Goal: Information Seeking & Learning: Compare options

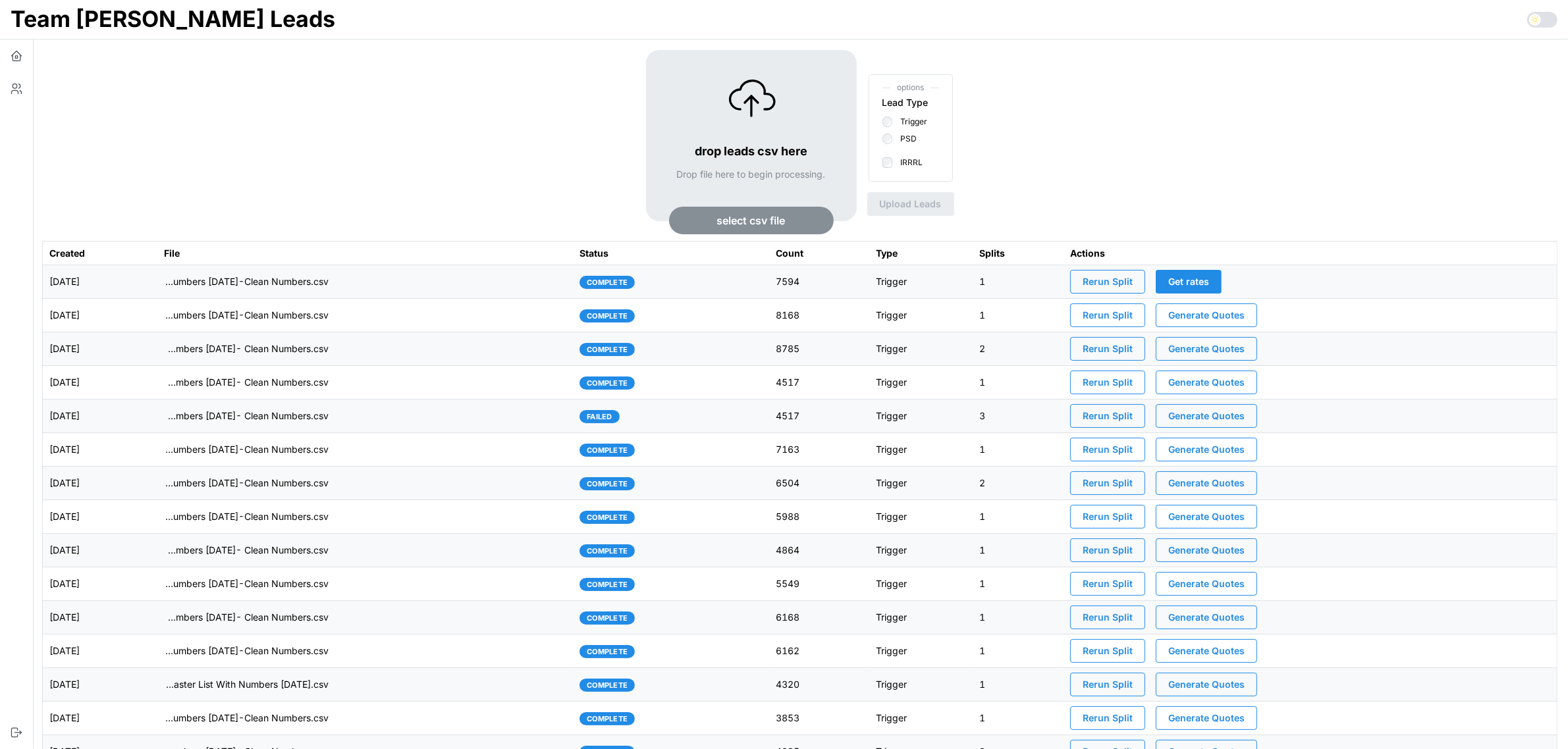
click at [154, 279] on td "[DATE]" at bounding box center [99, 282] width 114 height 34
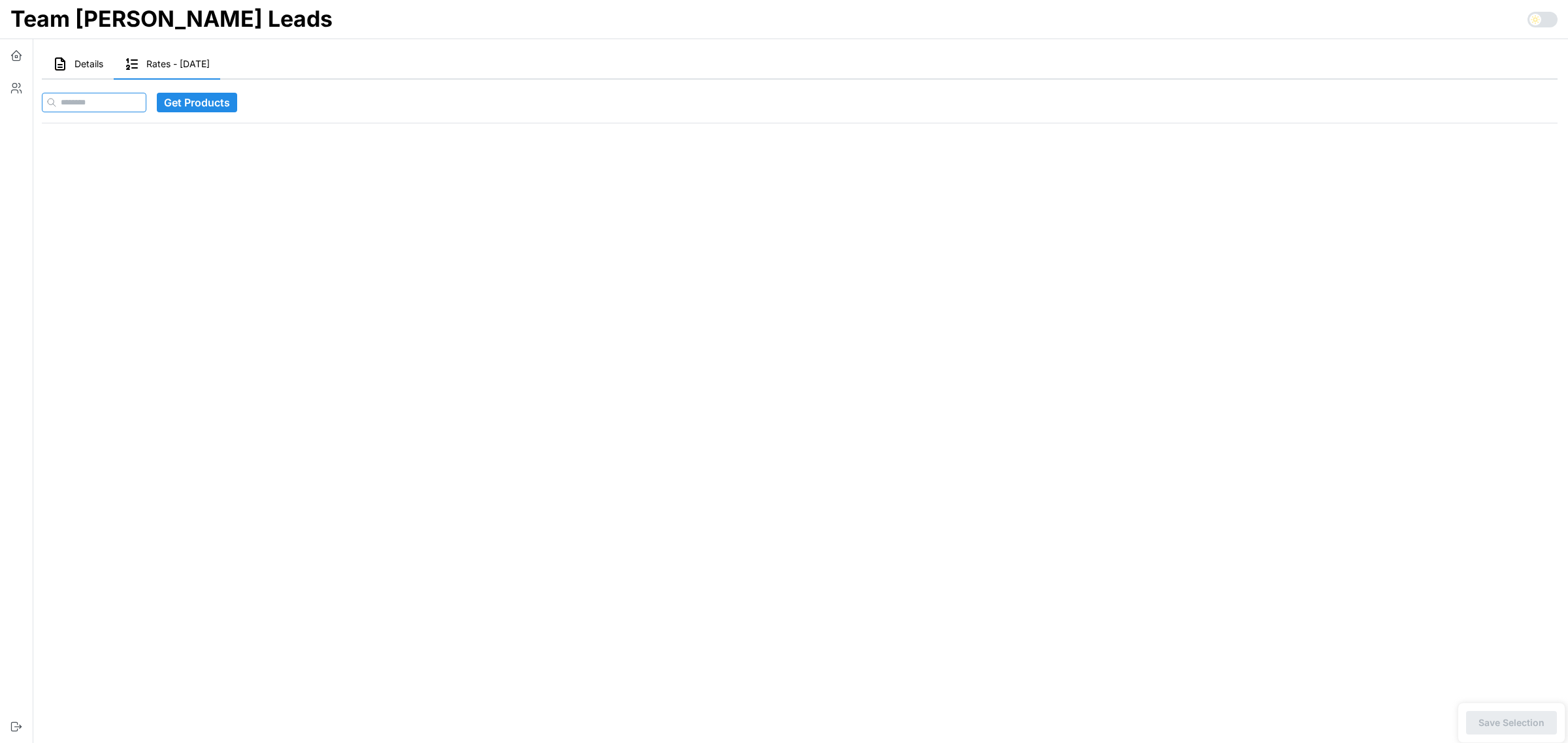
click at [145, 97] on input at bounding box center [94, 102] width 105 height 20
click at [129, 98] on input at bounding box center [94, 102] width 105 height 20
click at [146, 95] on input at bounding box center [94, 102] width 105 height 20
paste input "**********"
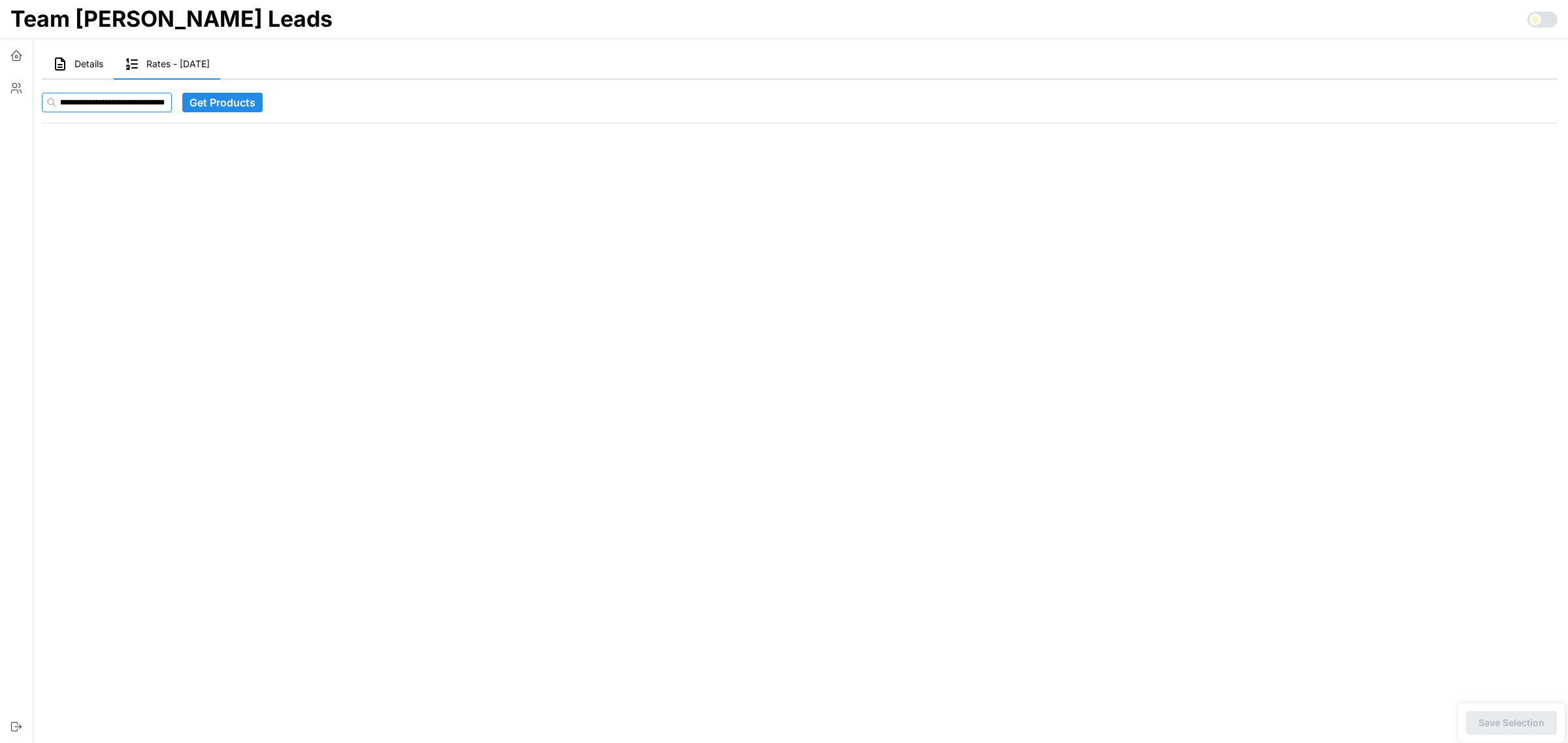
type input "**********"
click at [259, 102] on button "Get Products" at bounding box center [222, 102] width 81 height 20
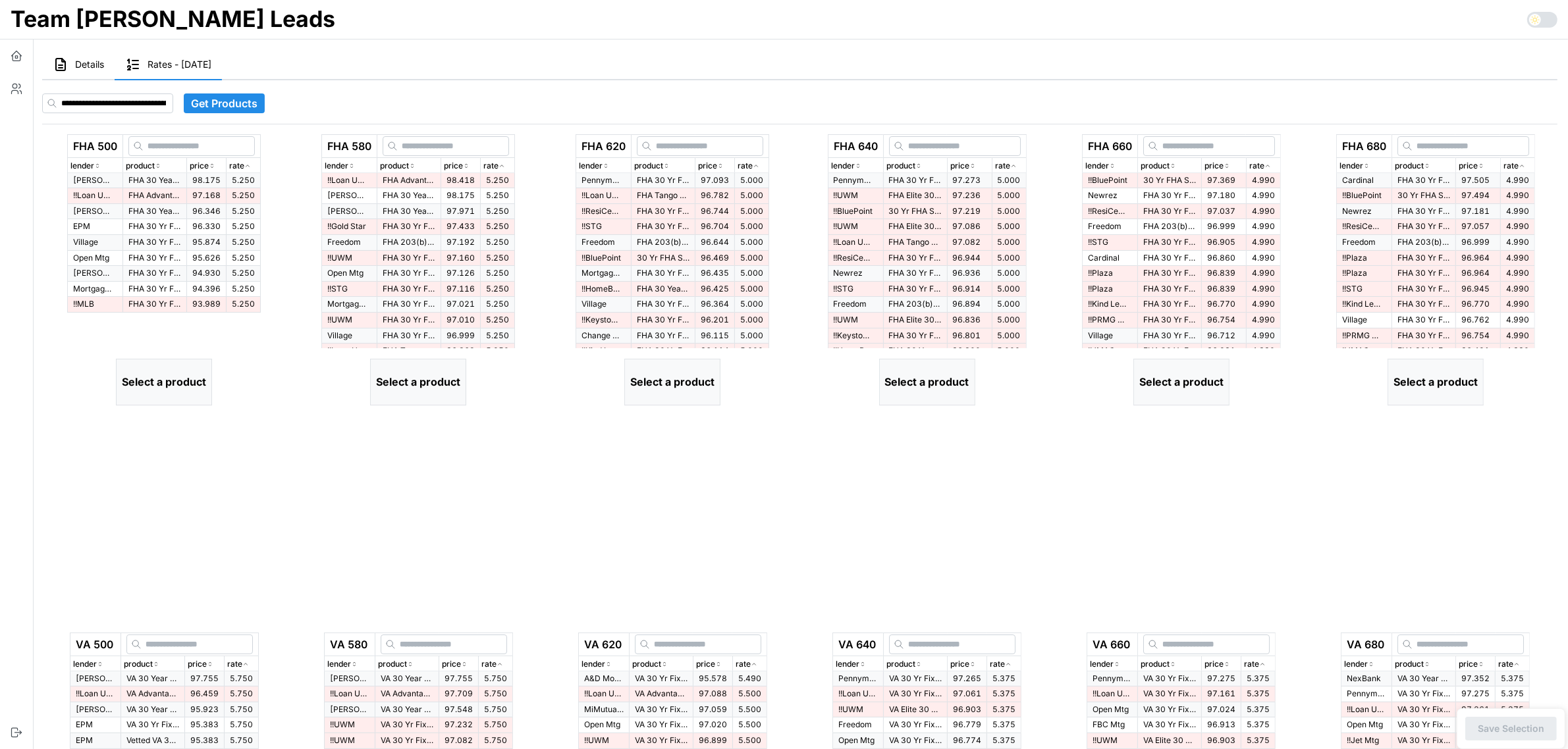
click at [258, 166] on div "rate" at bounding box center [243, 166] width 28 height 13
click at [251, 165] on icon "button" at bounding box center [247, 166] width 6 height 8
click at [215, 181] on span "98.175" at bounding box center [206, 180] width 28 height 10
click at [160, 195] on p "FHA Advantage 30 Yr Fixed" at bounding box center [154, 196] width 53 height 11
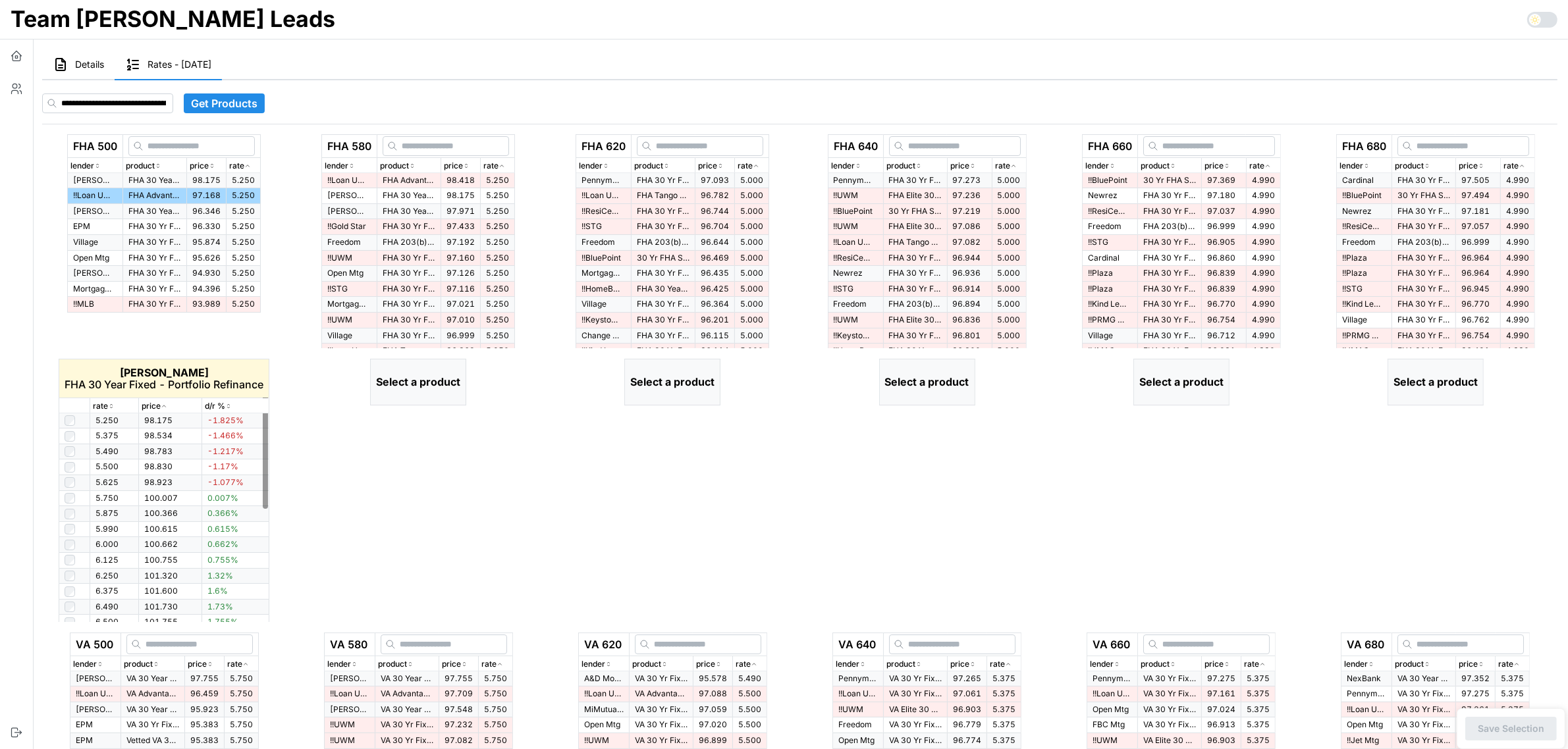
click at [112, 406] on icon "button" at bounding box center [111, 406] width 6 height 8
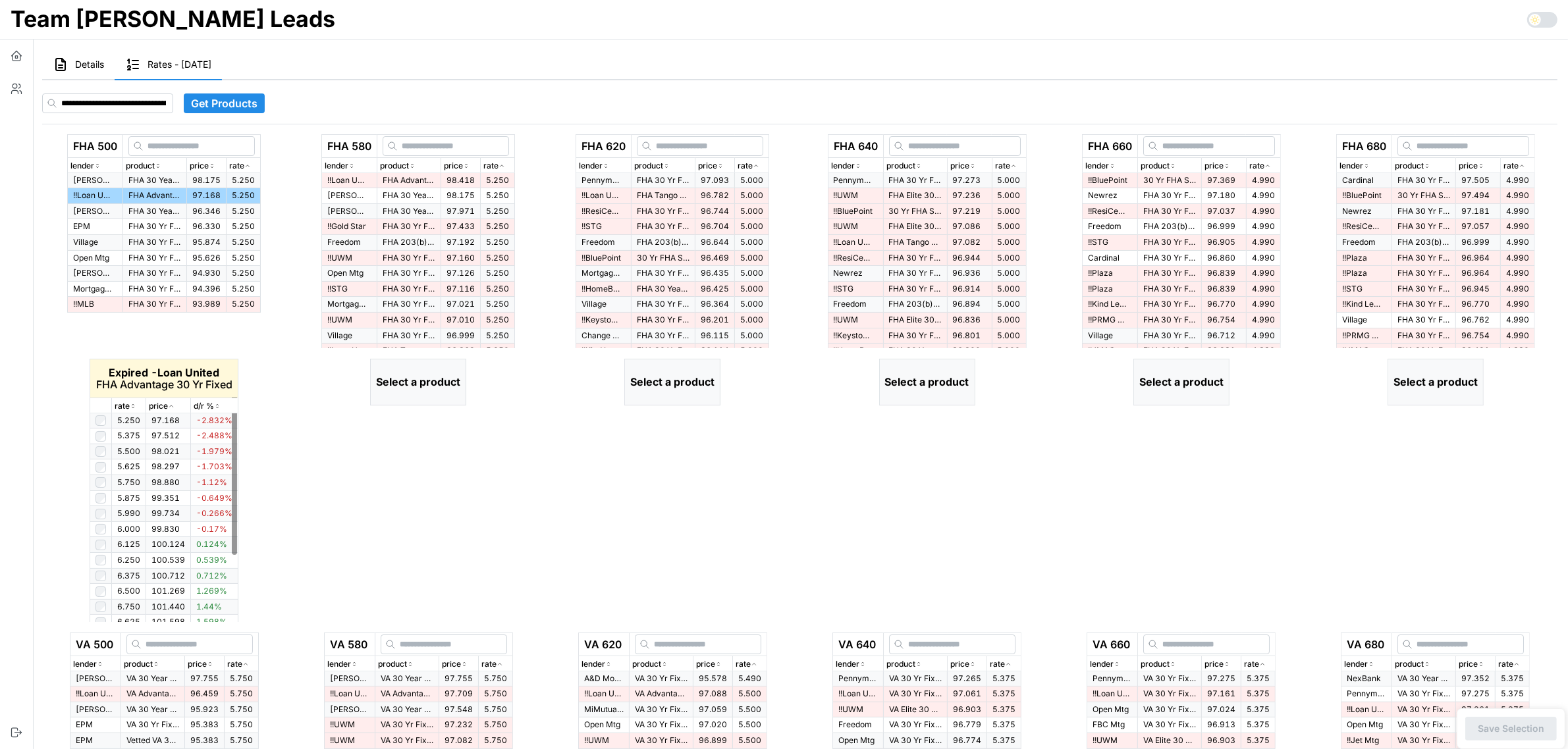
click at [112, 406] on button "rate" at bounding box center [128, 406] width 34 height 13
click at [130, 405] on icon "button" at bounding box center [133, 406] width 6 height 8
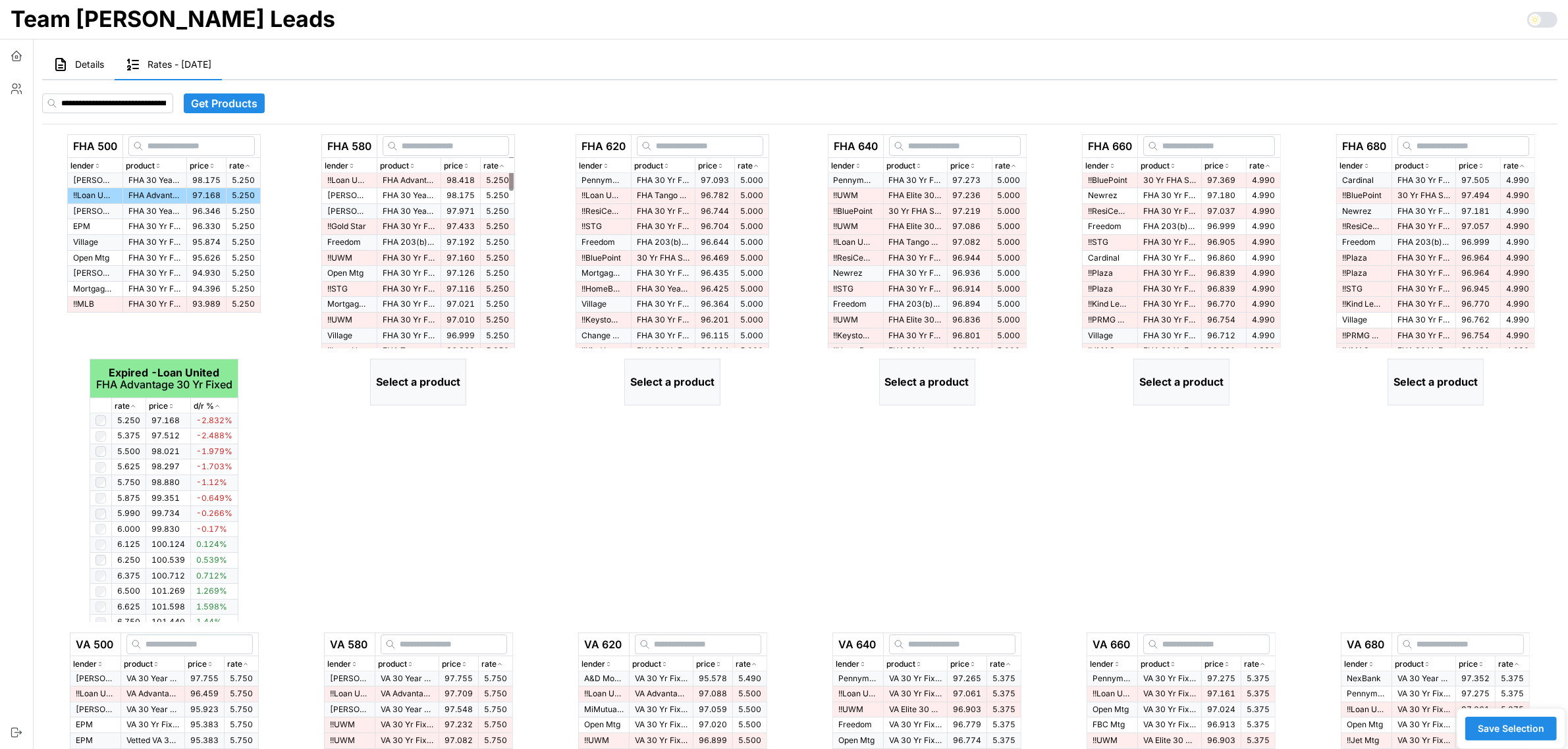
click at [505, 162] on icon "button" at bounding box center [502, 166] width 6 height 8
click at [416, 213] on p "FHA 30 Year Fixed - Different Servicer" at bounding box center [409, 212] width 53 height 11
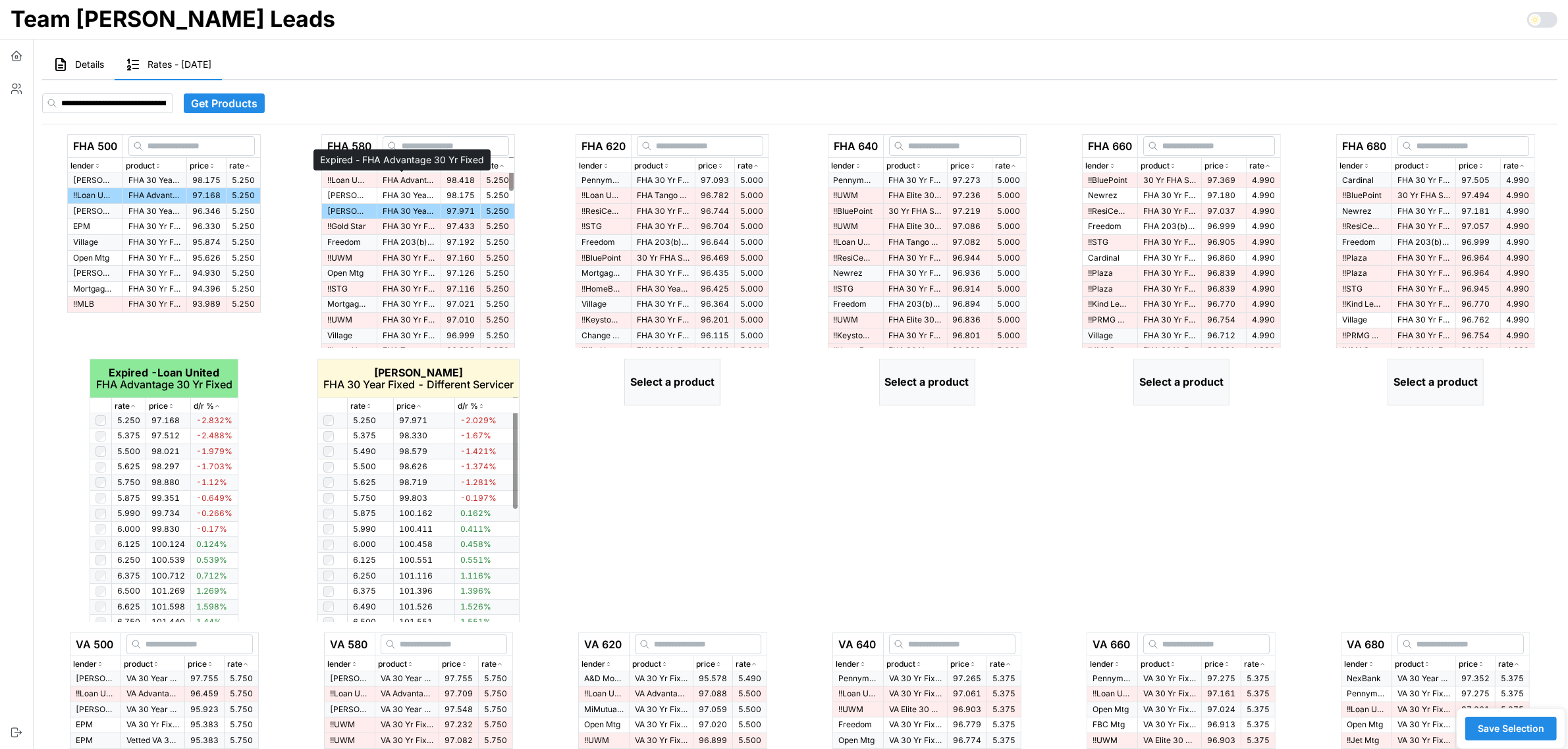
click at [403, 178] on p "FHA Advantage 30 Yr Fixed" at bounding box center [409, 180] width 53 height 11
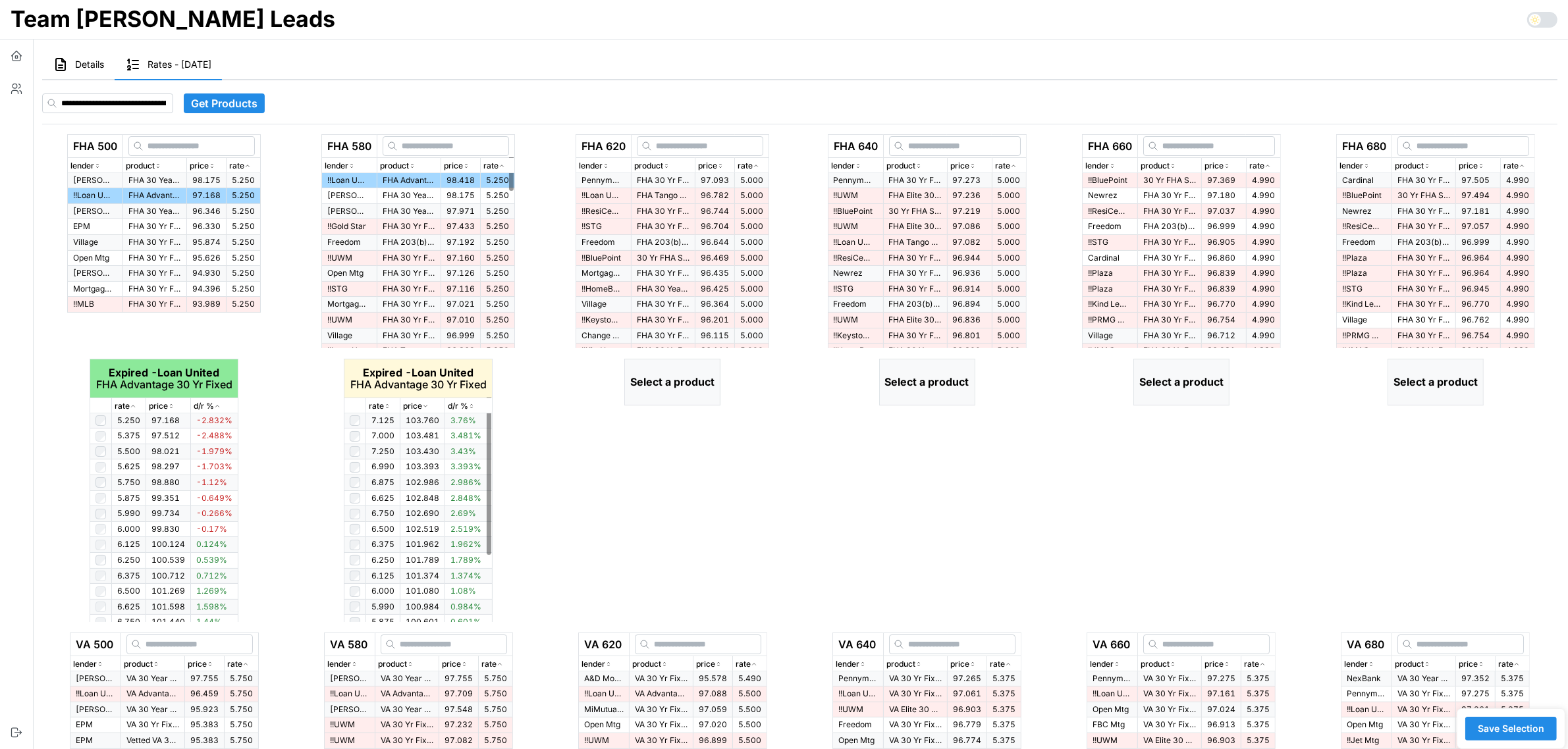
click at [388, 408] on icon "button" at bounding box center [387, 406] width 6 height 8
click at [760, 162] on icon "button" at bounding box center [756, 166] width 6 height 8
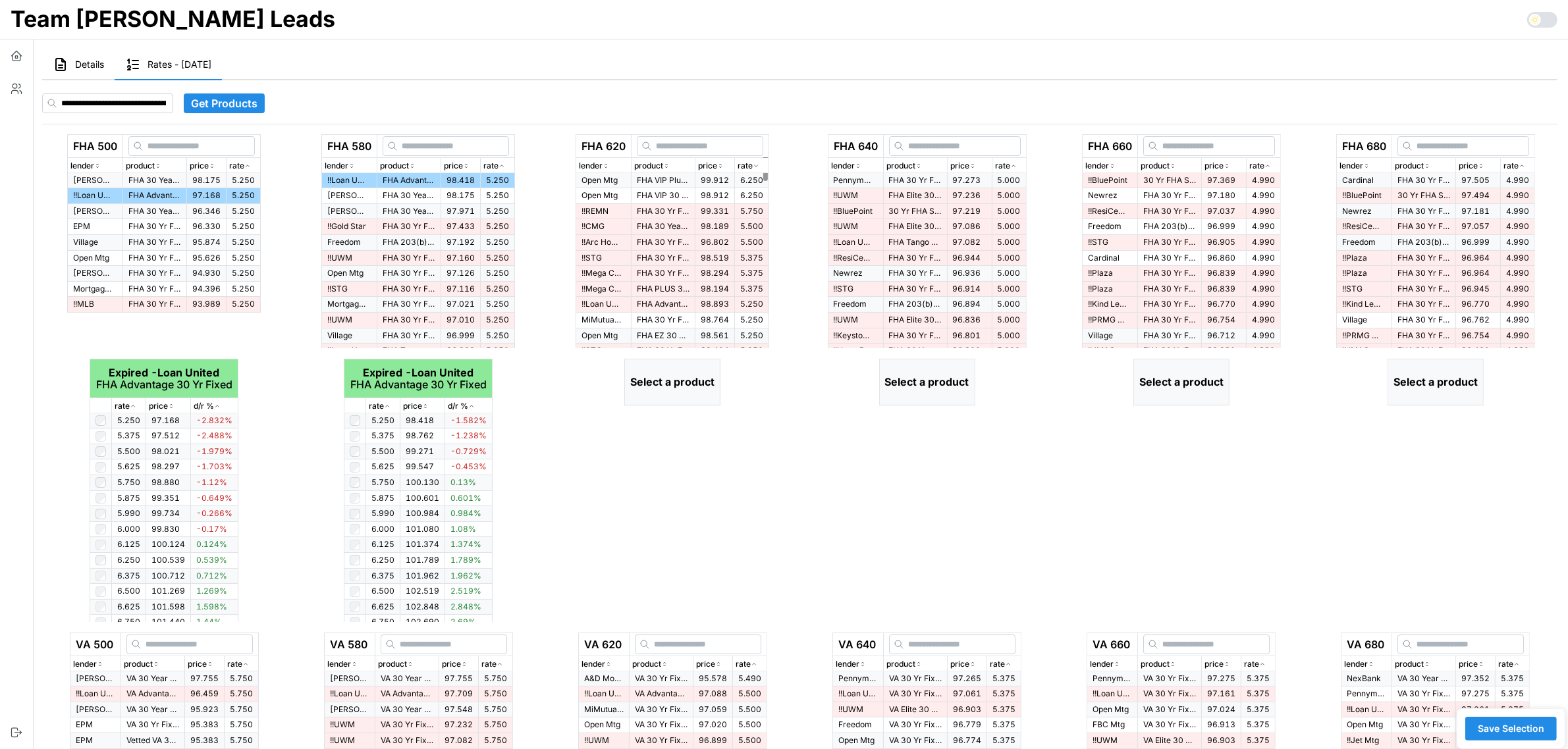
click at [760, 162] on icon "button" at bounding box center [756, 166] width 6 height 8
click at [675, 180] on p "FHA 30 Yr Fixed > $500K" at bounding box center [663, 180] width 53 height 11
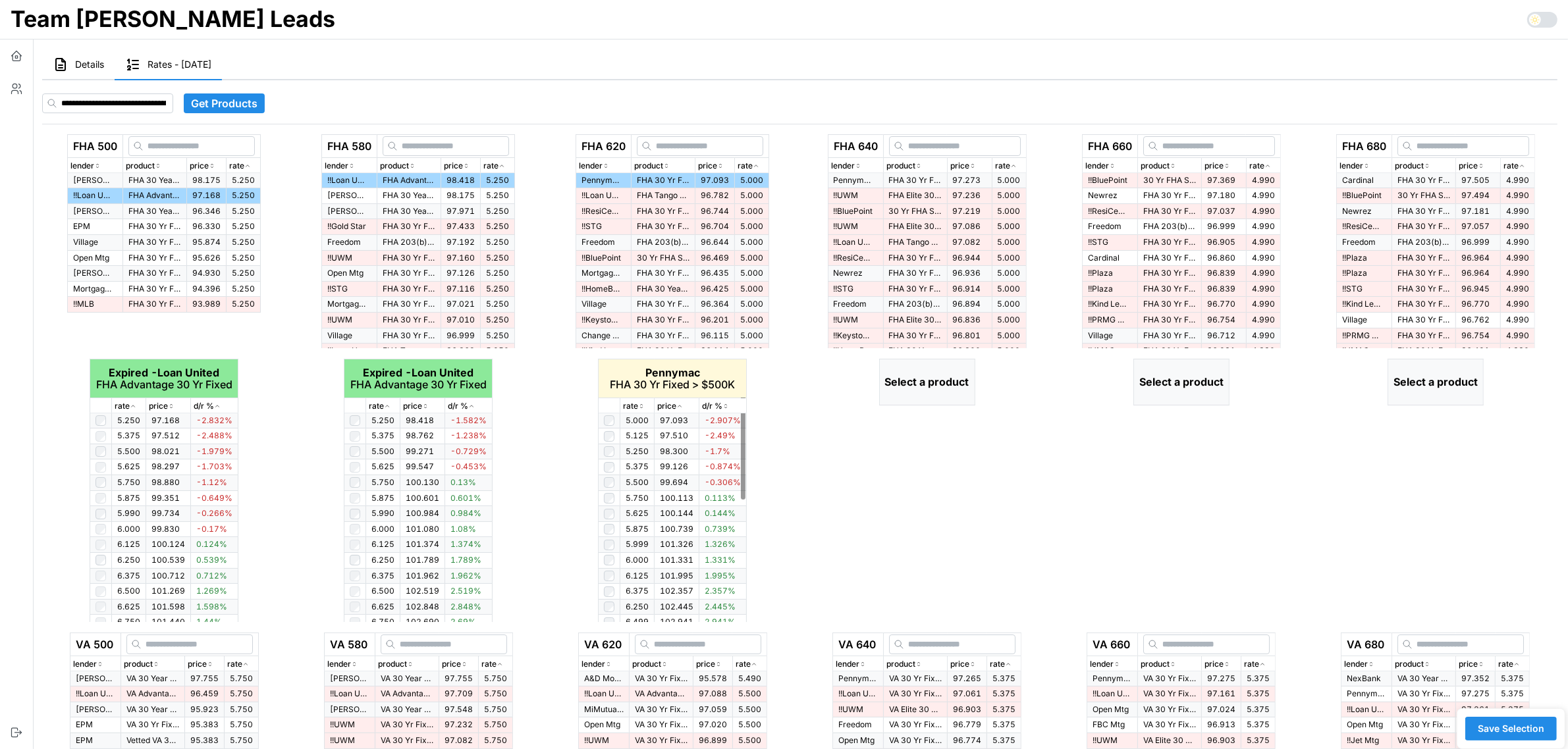
click at [639, 403] on icon "button" at bounding box center [641, 406] width 6 height 8
click at [1017, 168] on icon "button" at bounding box center [1013, 166] width 6 height 8
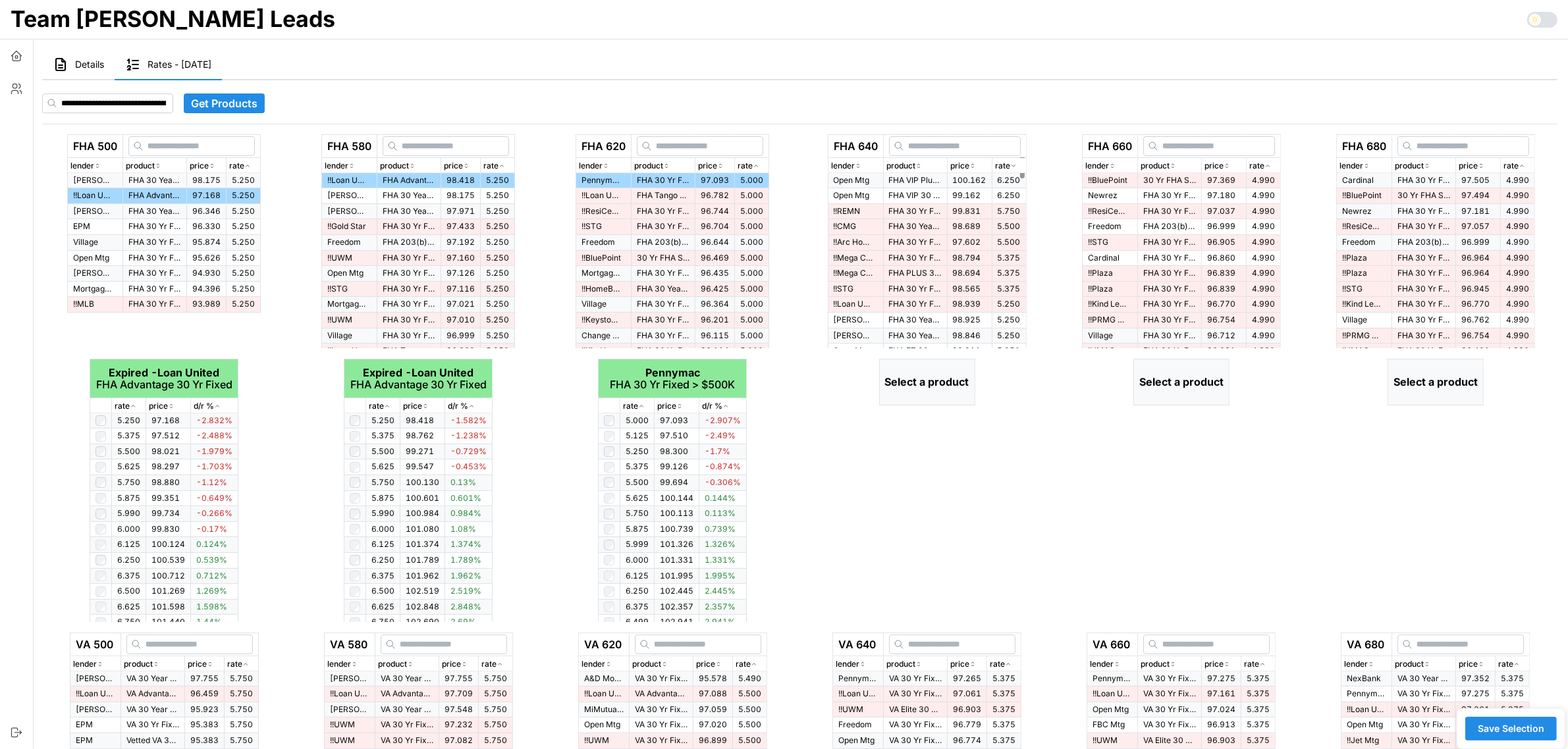
click at [1022, 161] on div "rate" at bounding box center [1009, 166] width 28 height 13
click at [917, 179] on p "FHA 30 Yr Fixed > $500K" at bounding box center [915, 180] width 53 height 11
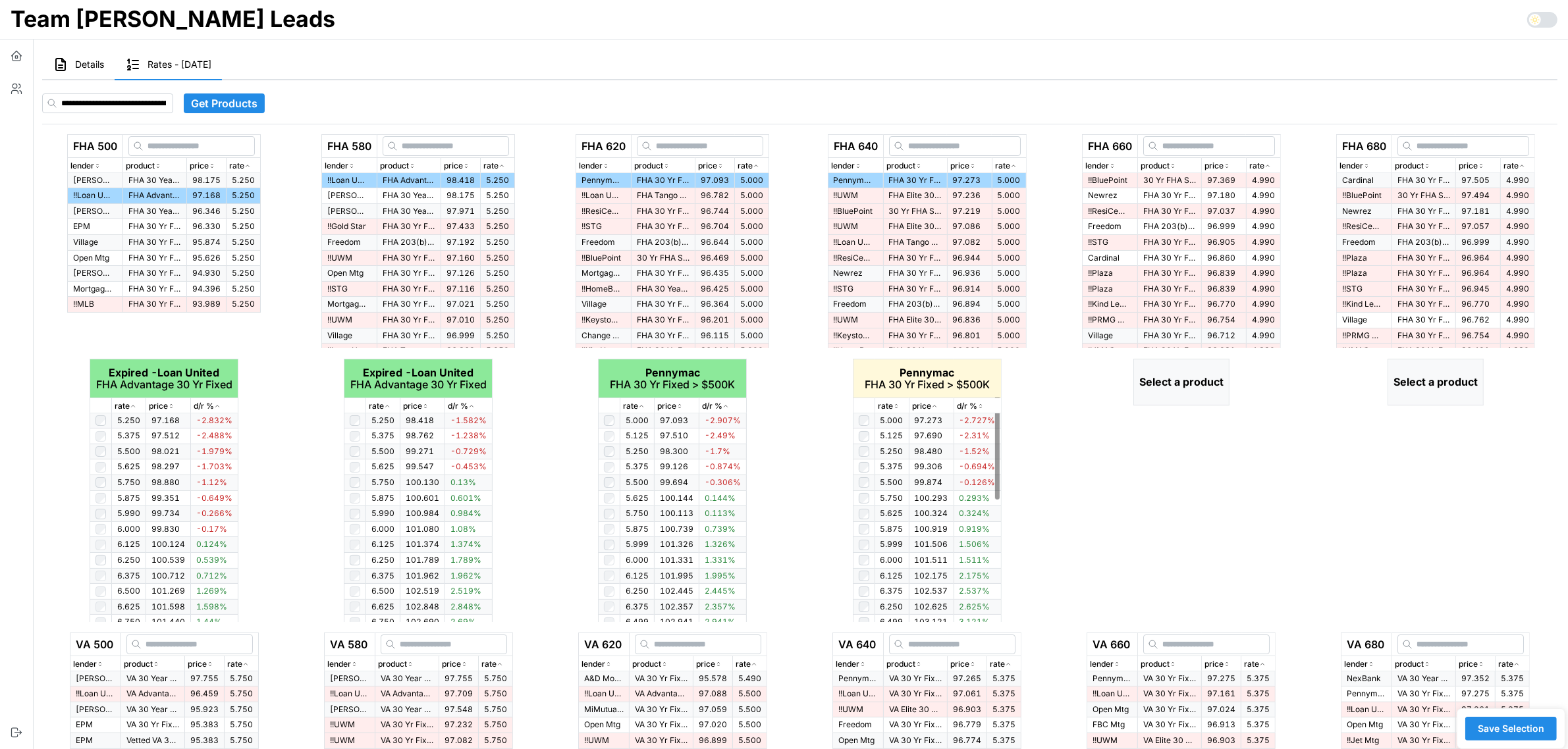
click at [897, 406] on icon "button" at bounding box center [897, 406] width 6 height 8
click at [897, 406] on icon "button" at bounding box center [896, 406] width 3 height 2
click at [1271, 162] on icon "button" at bounding box center [1268, 166] width 6 height 8
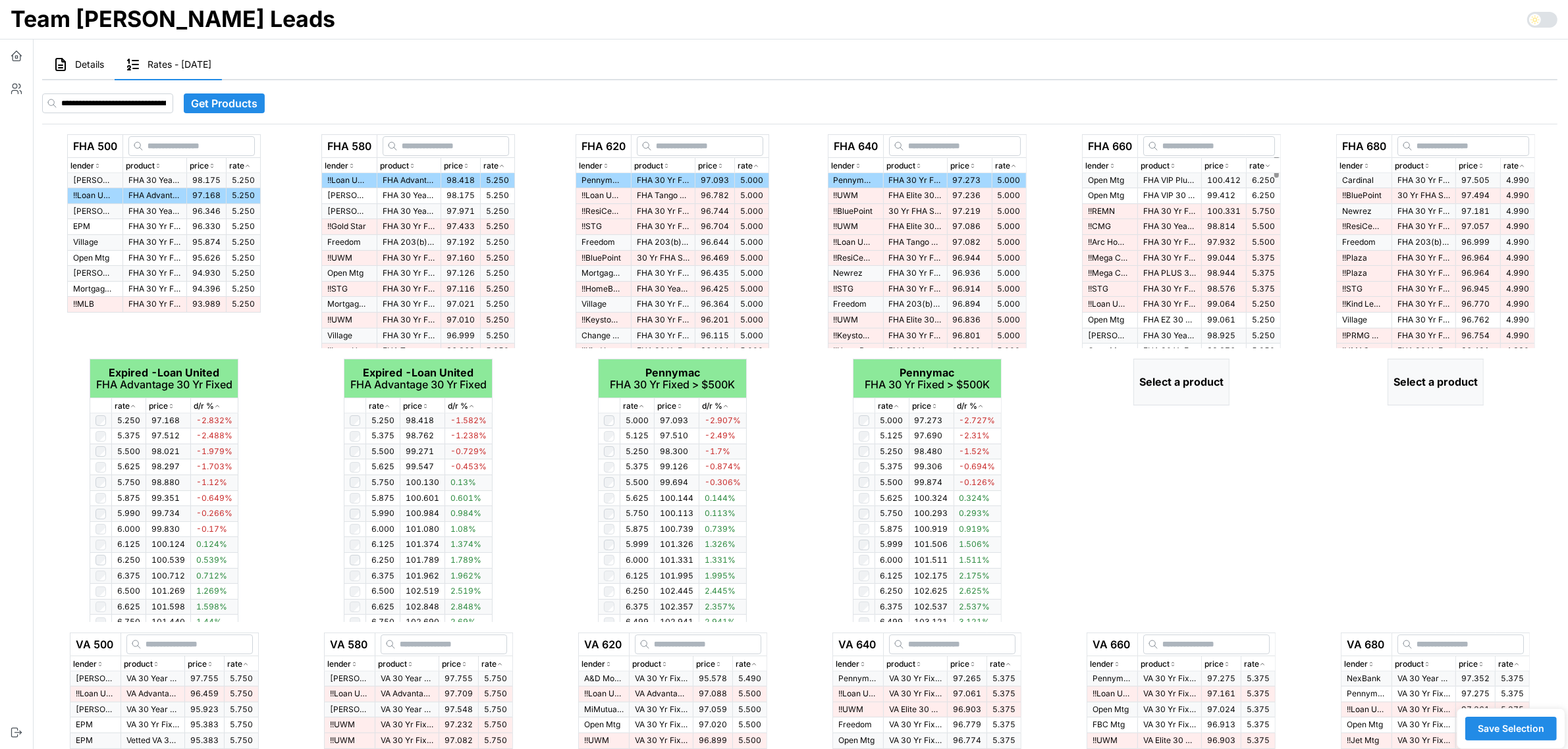
click at [1271, 162] on icon "button" at bounding box center [1268, 166] width 6 height 8
click at [1162, 184] on p "30 Yr FHA Standard" at bounding box center [1169, 180] width 53 height 11
